Goal: Task Accomplishment & Management: Use online tool/utility

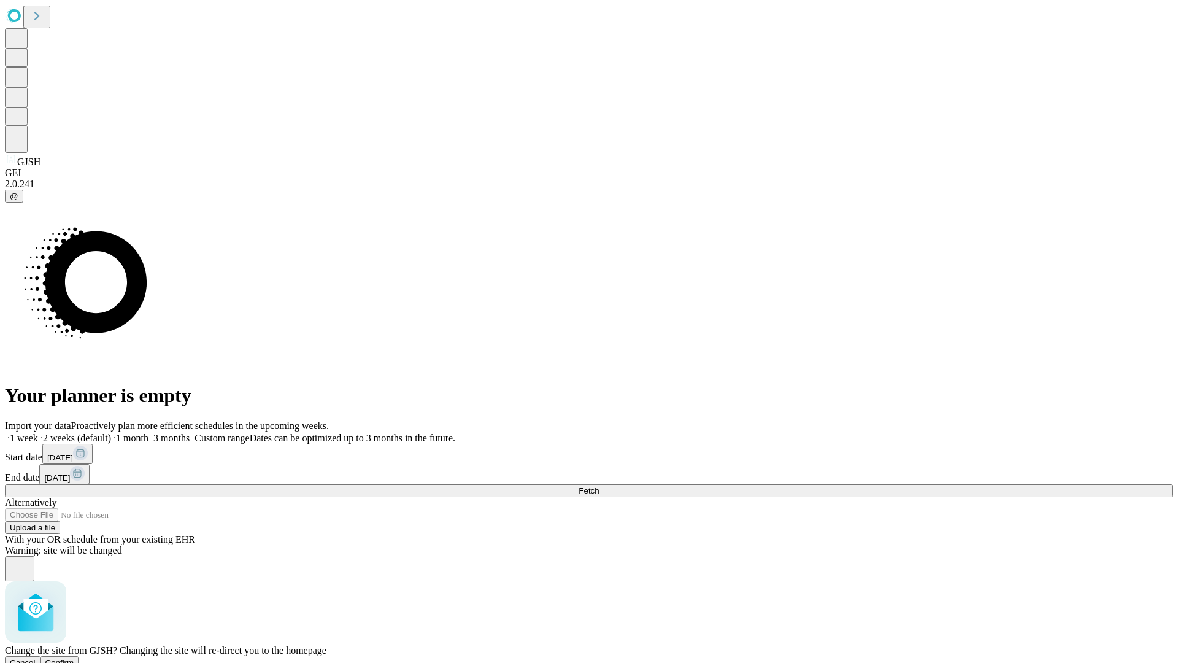
click at [74, 658] on span "Confirm" at bounding box center [59, 662] width 29 height 9
click at [38, 432] on label "1 week" at bounding box center [21, 437] width 33 height 10
click at [599, 486] on span "Fetch" at bounding box center [588, 490] width 20 height 9
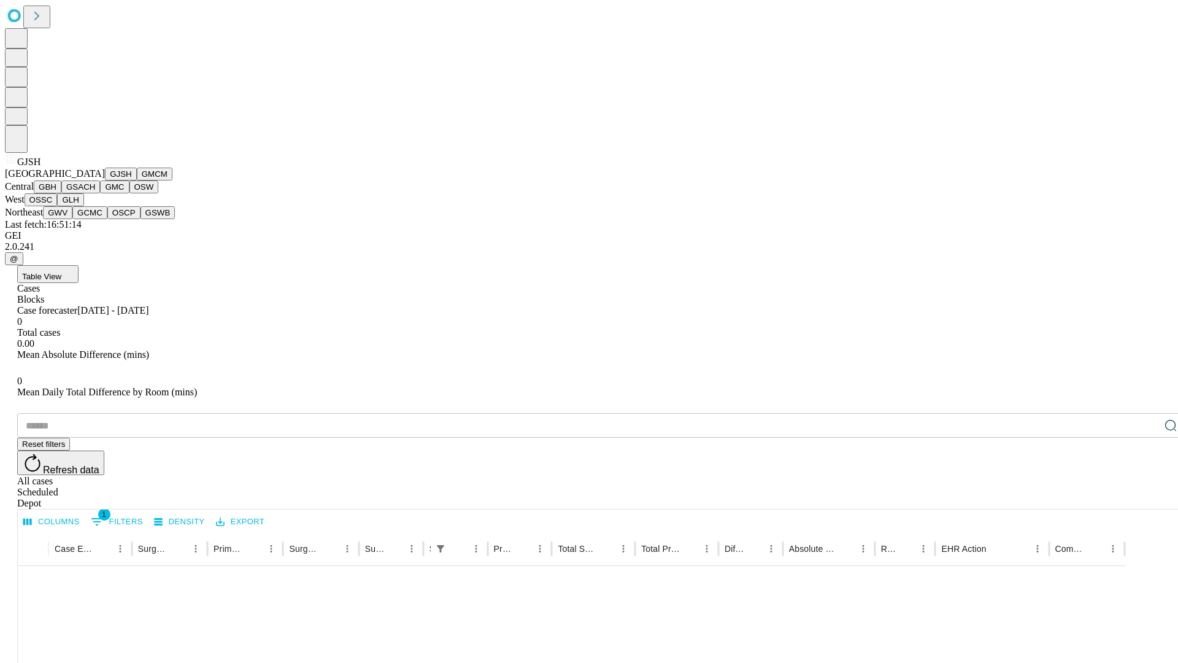
click at [137, 180] on button "GMCM" at bounding box center [155, 173] width 36 height 13
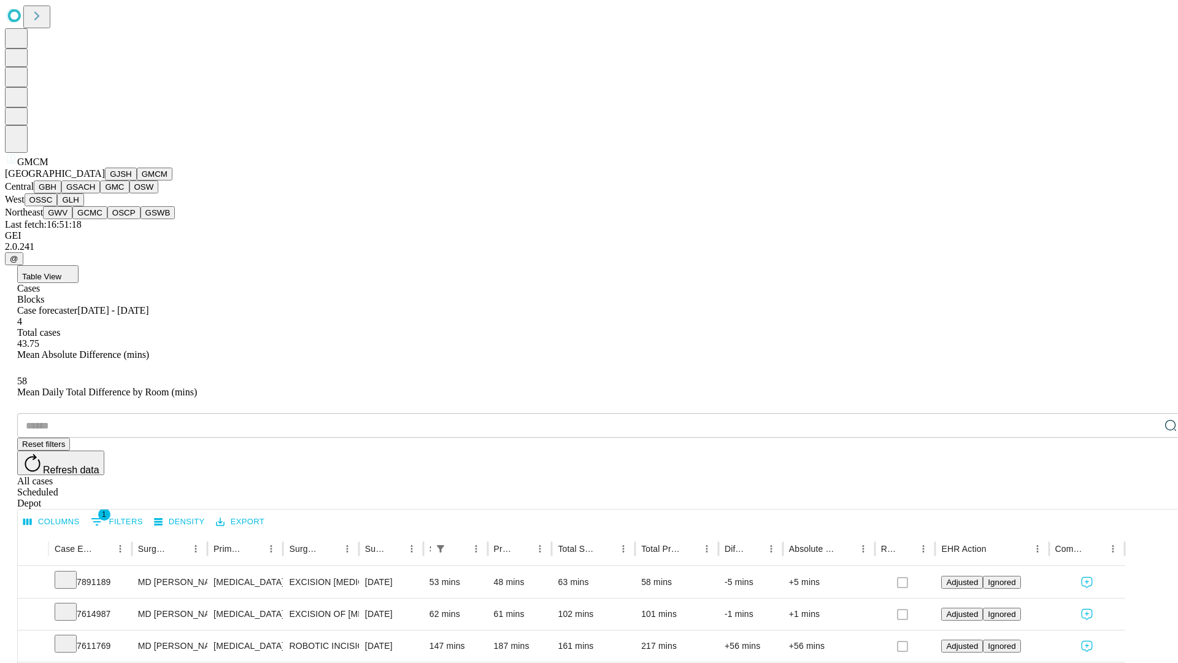
click at [61, 193] on button "GBH" at bounding box center [48, 186] width 28 height 13
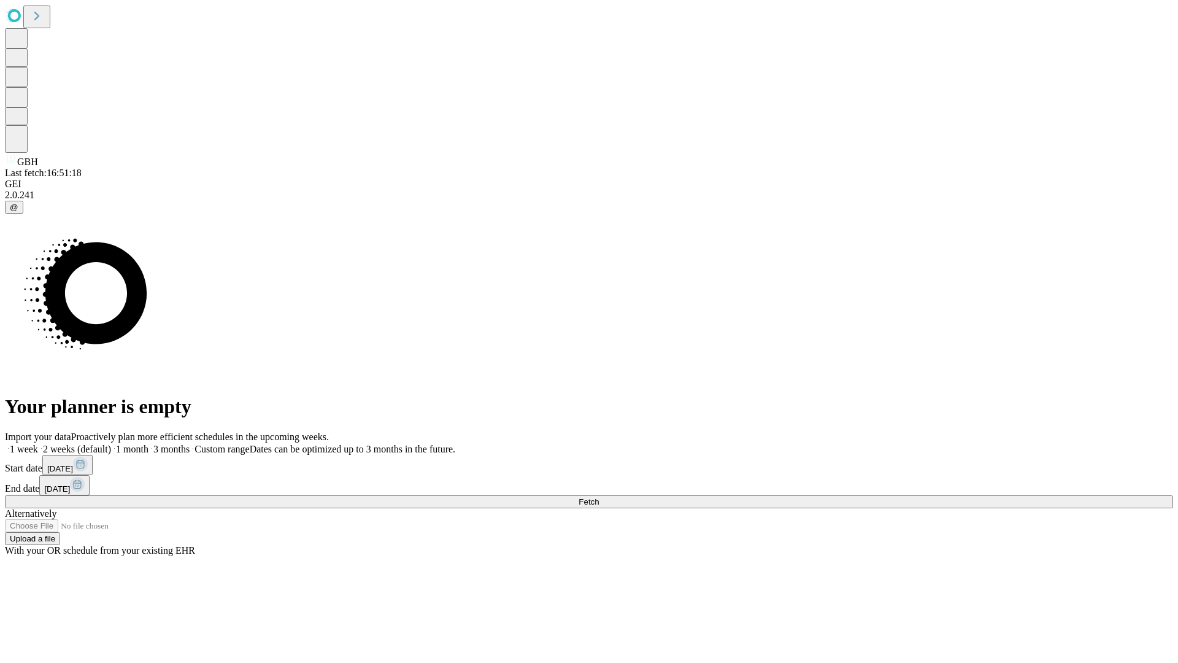
click at [38, 444] on label "1 week" at bounding box center [21, 449] width 33 height 10
click at [599, 497] on span "Fetch" at bounding box center [588, 501] width 20 height 9
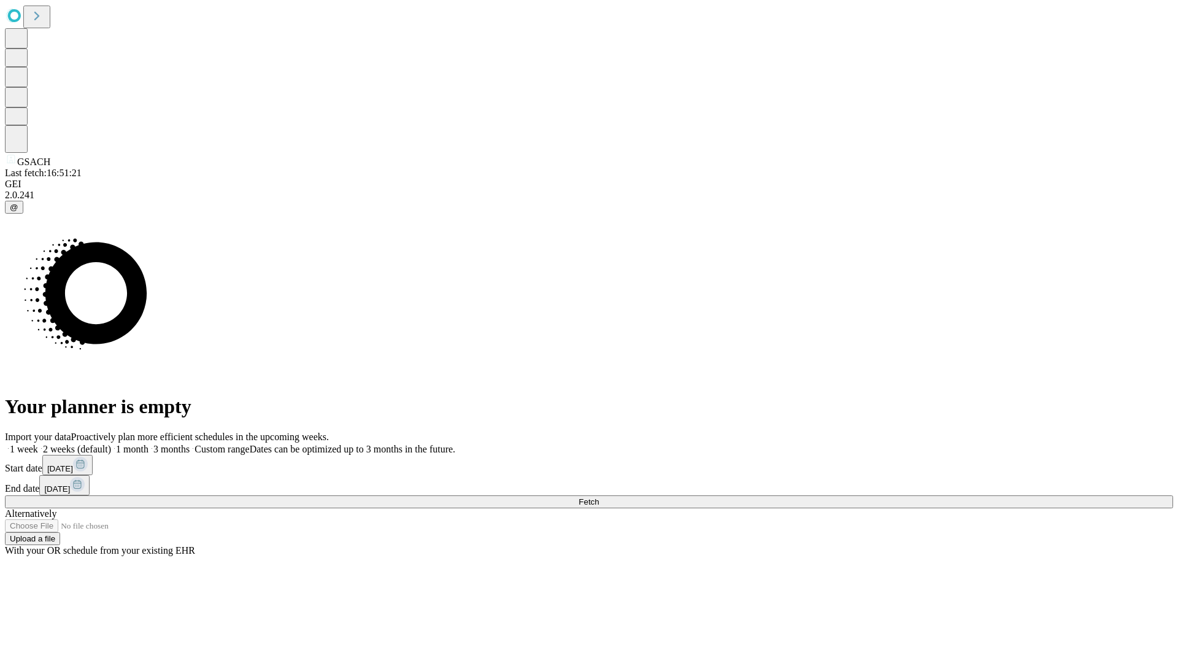
click at [38, 444] on label "1 week" at bounding box center [21, 449] width 33 height 10
click at [599, 497] on span "Fetch" at bounding box center [588, 501] width 20 height 9
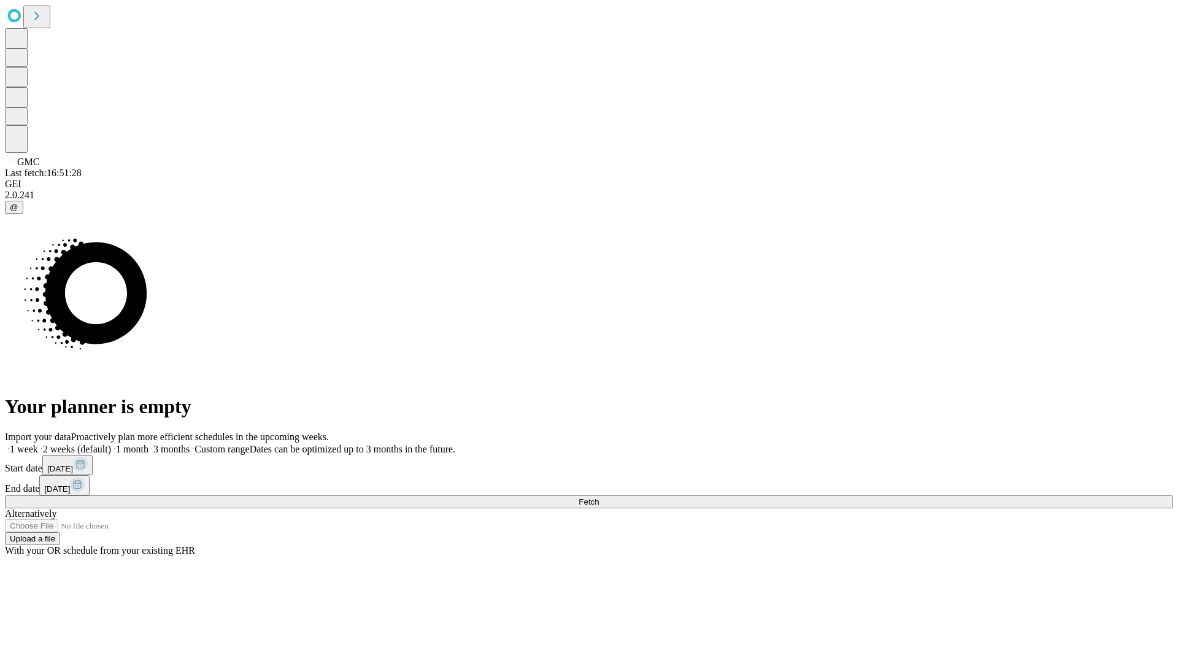
click at [38, 444] on label "1 week" at bounding box center [21, 449] width 33 height 10
click at [599, 497] on span "Fetch" at bounding box center [588, 501] width 20 height 9
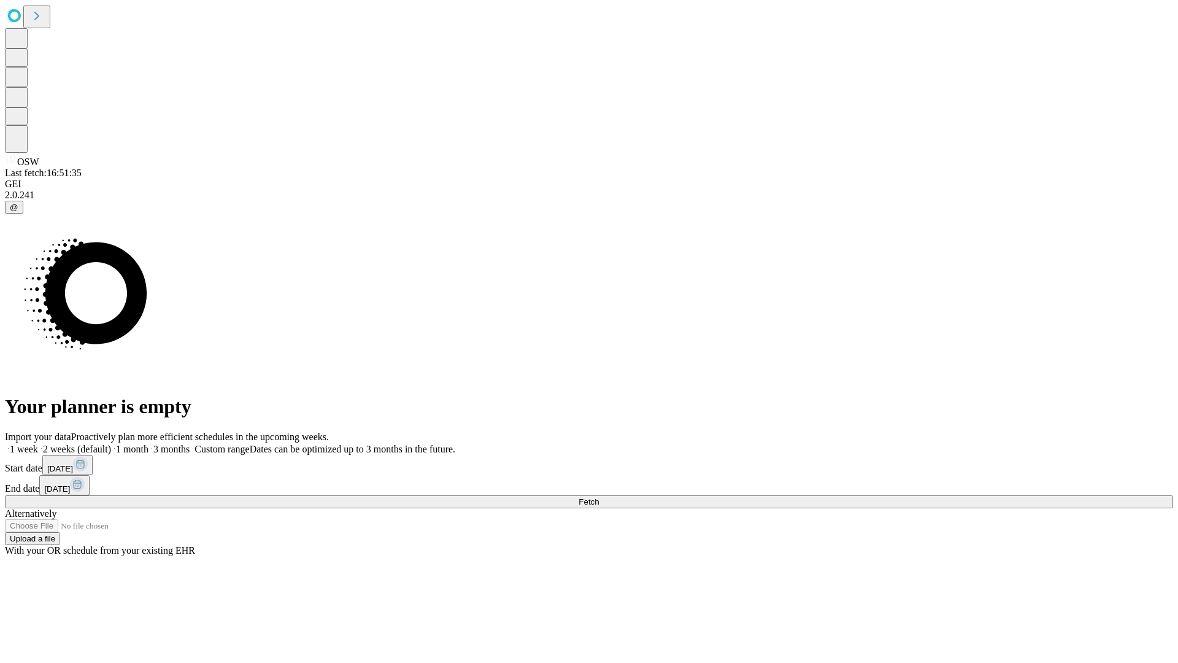
click at [38, 444] on label "1 week" at bounding box center [21, 449] width 33 height 10
click at [599, 497] on span "Fetch" at bounding box center [588, 501] width 20 height 9
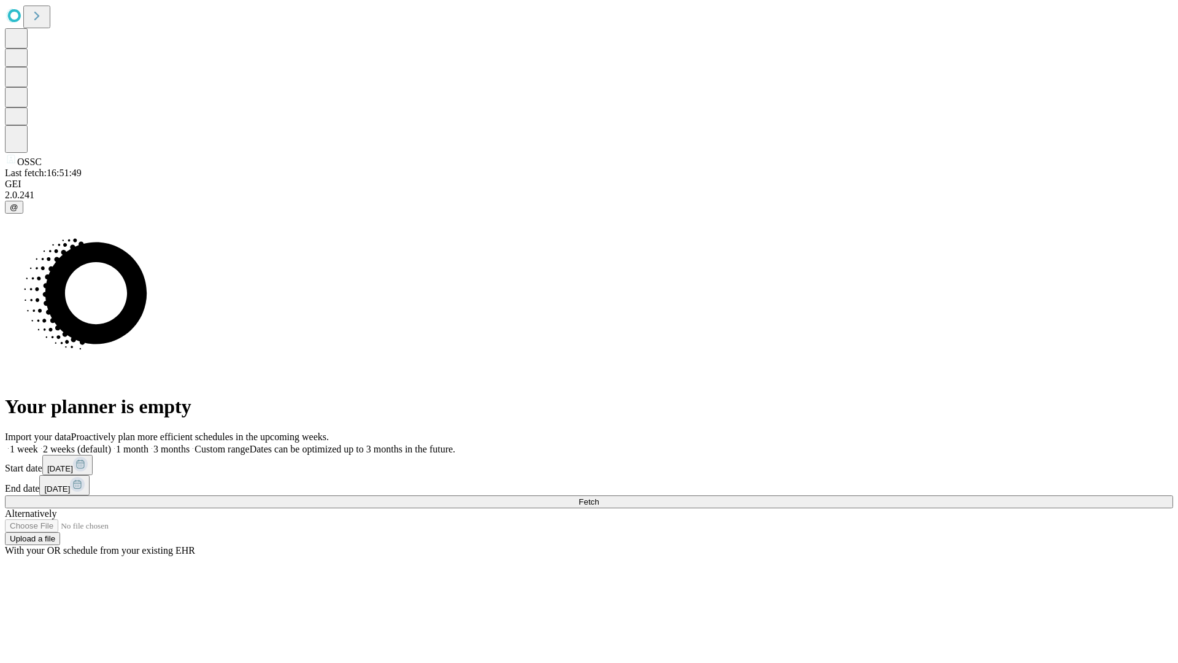
click at [38, 444] on label "1 week" at bounding box center [21, 449] width 33 height 10
click at [599, 497] on span "Fetch" at bounding box center [588, 501] width 20 height 9
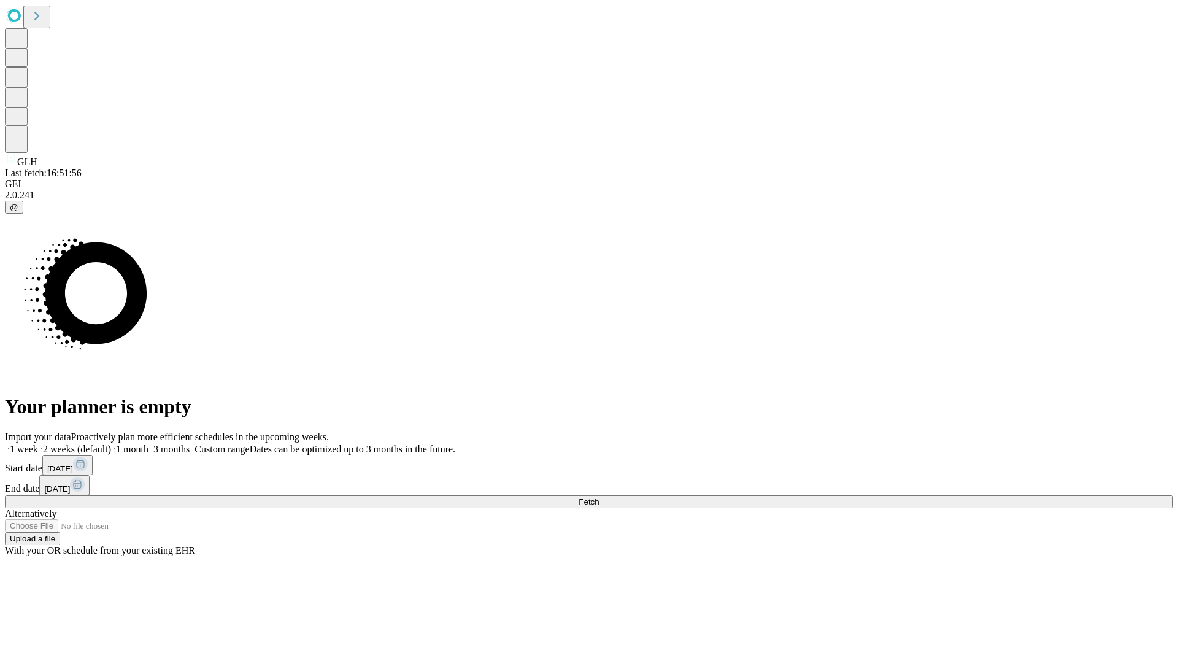
click at [38, 444] on label "1 week" at bounding box center [21, 449] width 33 height 10
click at [599, 497] on span "Fetch" at bounding box center [588, 501] width 20 height 9
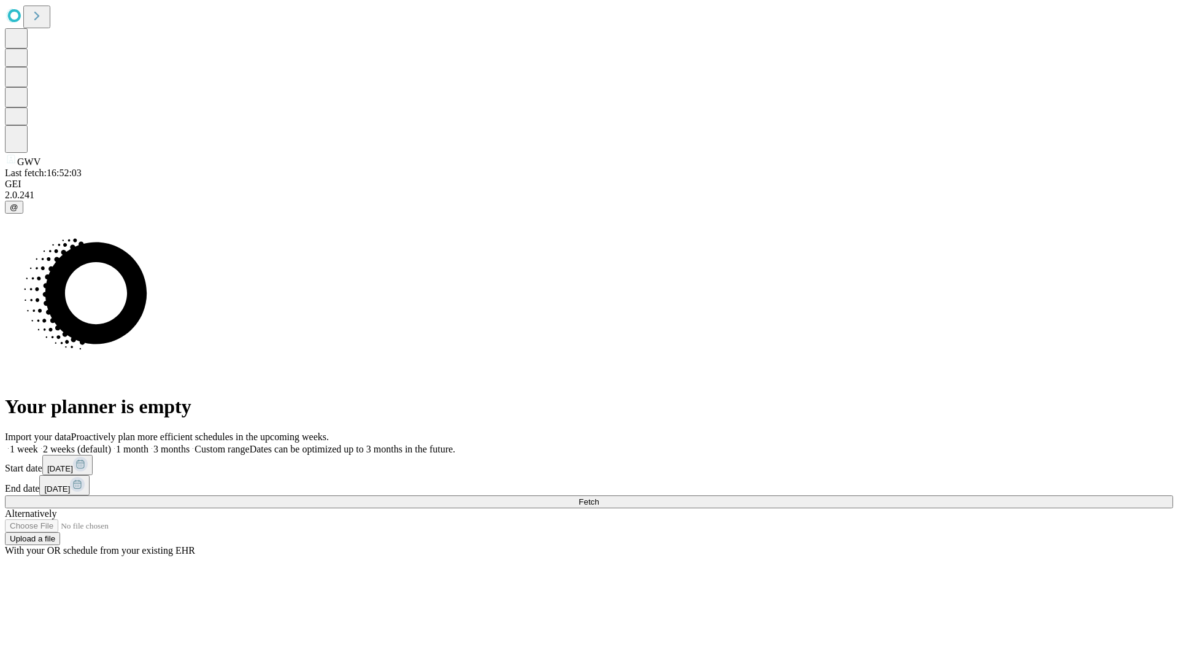
click at [38, 444] on label "1 week" at bounding box center [21, 449] width 33 height 10
click at [599, 497] on span "Fetch" at bounding box center [588, 501] width 20 height 9
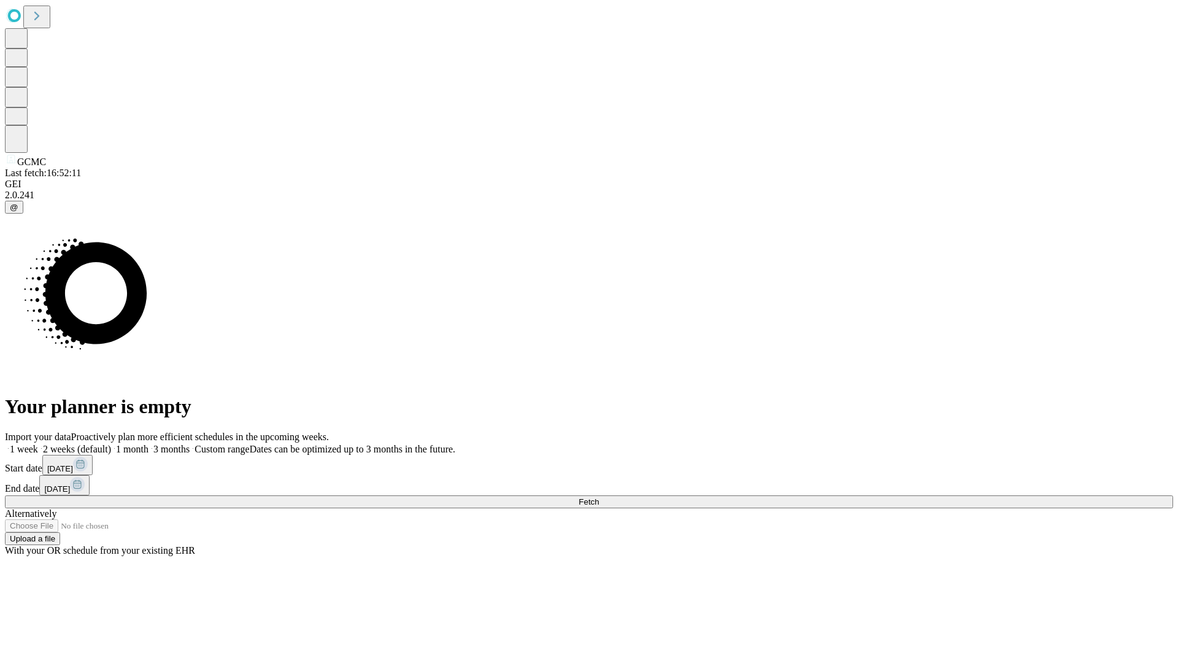
click at [38, 444] on label "1 week" at bounding box center [21, 449] width 33 height 10
click at [599, 497] on span "Fetch" at bounding box center [588, 501] width 20 height 9
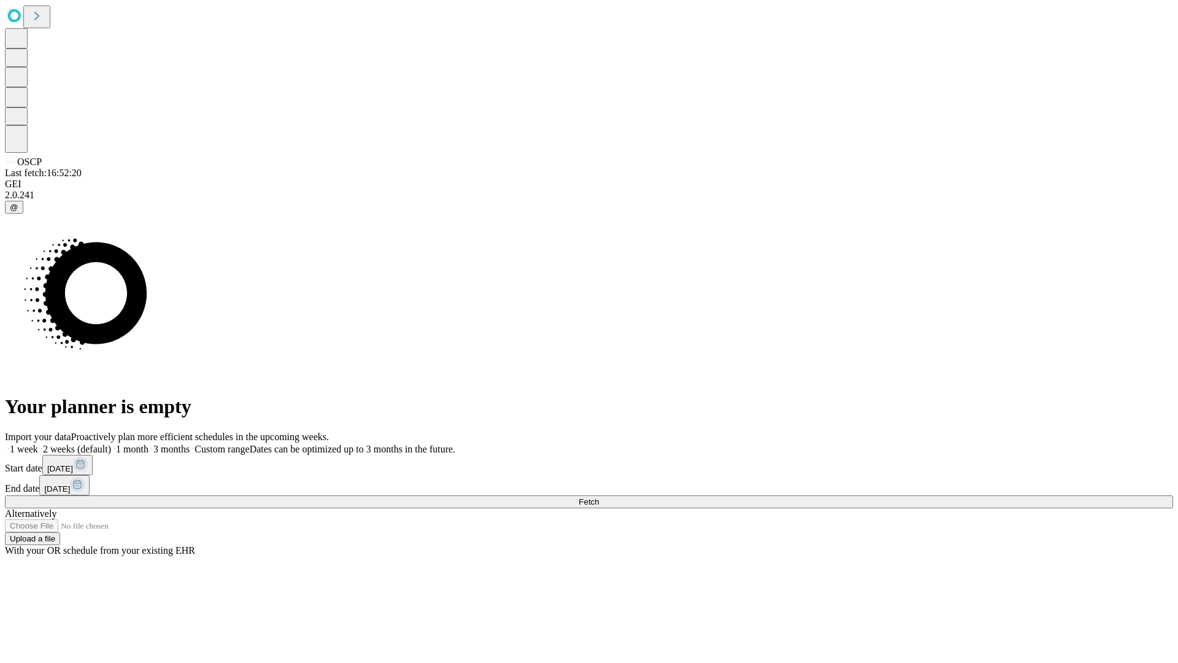
click at [38, 444] on label "1 week" at bounding box center [21, 449] width 33 height 10
click at [599, 497] on span "Fetch" at bounding box center [588, 501] width 20 height 9
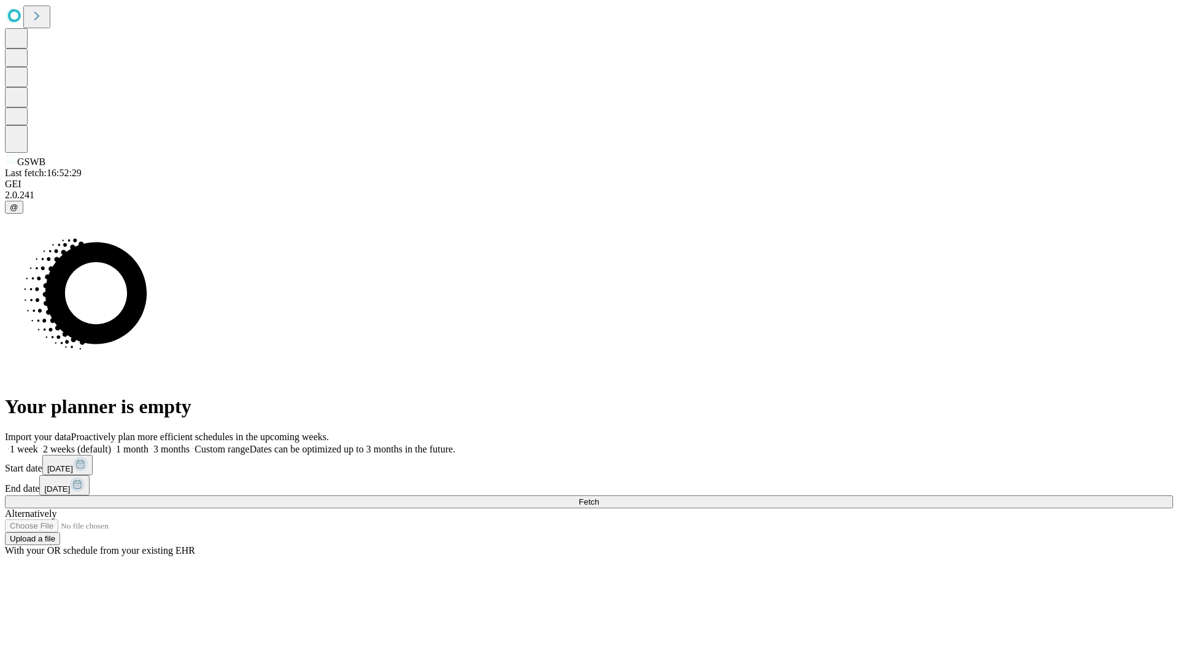
click at [38, 444] on label "1 week" at bounding box center [21, 449] width 33 height 10
click at [599, 497] on span "Fetch" at bounding box center [588, 501] width 20 height 9
